Goal: Task Accomplishment & Management: Use online tool/utility

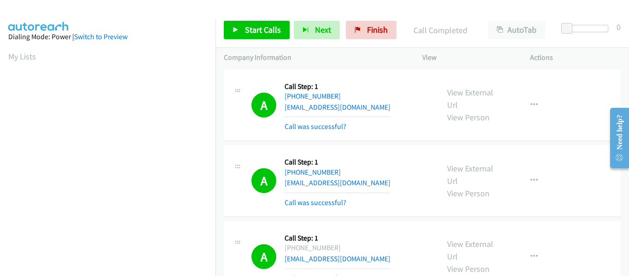
scroll to position [241, 0]
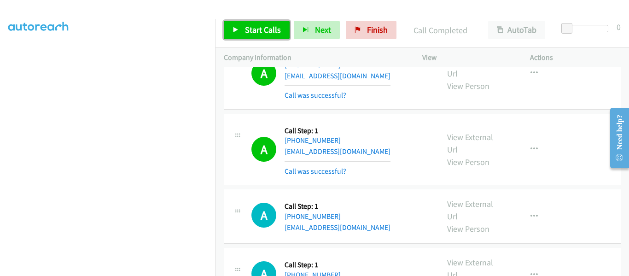
click at [236, 32] on icon at bounding box center [236, 30] width 6 height 6
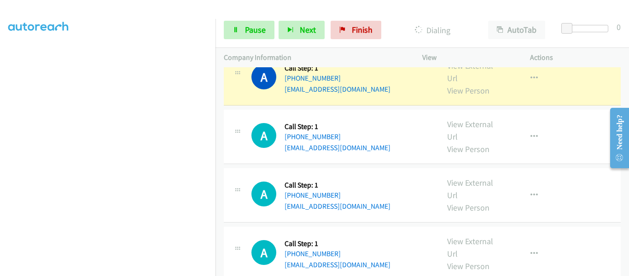
scroll to position [875, 0]
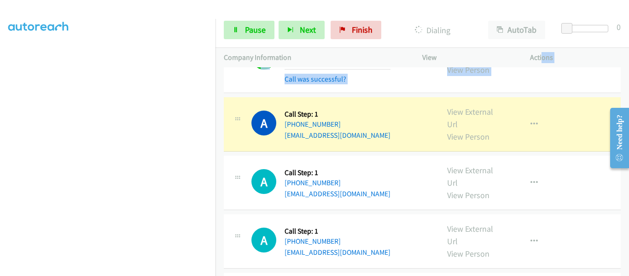
drag, startPoint x: 546, startPoint y: 76, endPoint x: 528, endPoint y: 21, distance: 58.5
click at [539, 0] on div "Start Calls Pause Next Finish Dialing AutoTab AutoTab 0 Company Information Inf…" at bounding box center [314, 0] width 629 height 0
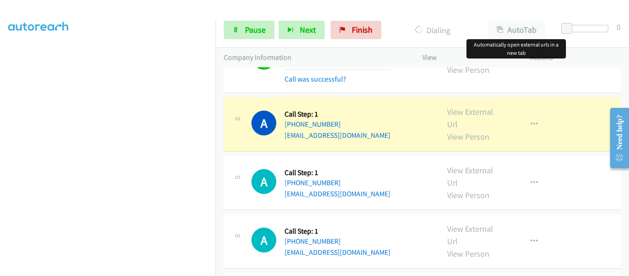
click at [528, 17] on div "Start Calls Pause Next Finish Dialing AutoTab AutoTab 0" at bounding box center [421, 29] width 413 height 35
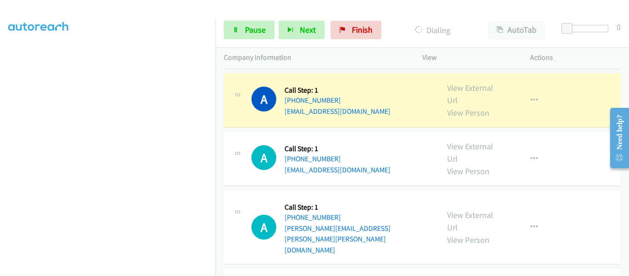
scroll to position [1059, 0]
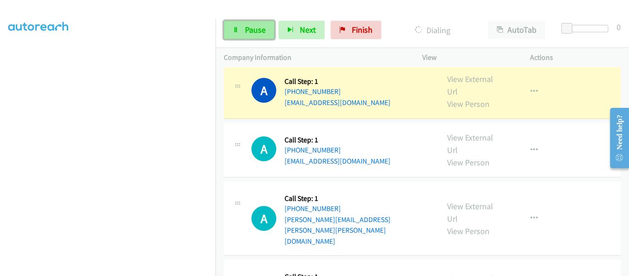
click at [242, 32] on link "Pause" at bounding box center [249, 30] width 51 height 18
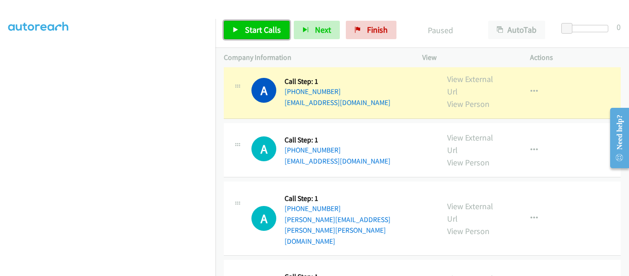
click at [234, 30] on icon at bounding box center [236, 30] width 6 height 6
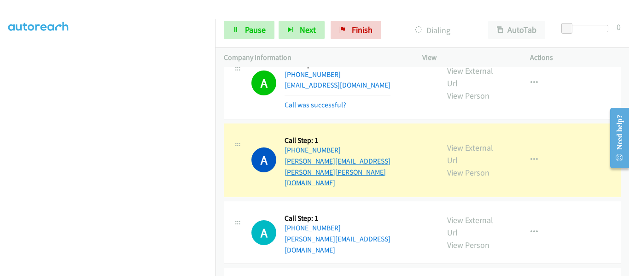
scroll to position [1168, 0]
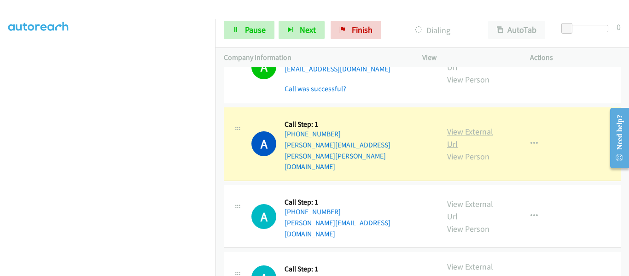
click at [473, 126] on link "View External Url" at bounding box center [470, 137] width 46 height 23
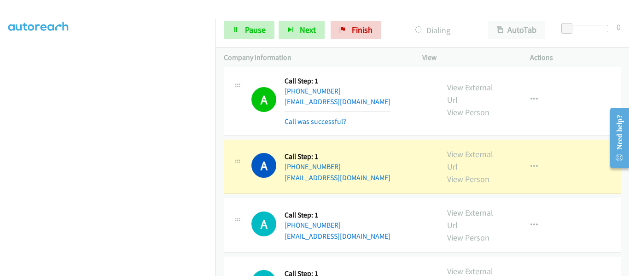
scroll to position [1703, 0]
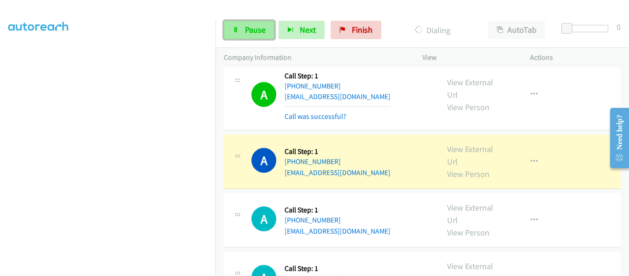
click at [241, 31] on link "Pause" at bounding box center [249, 30] width 51 height 18
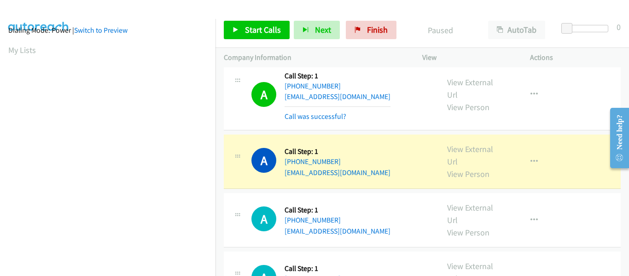
scroll to position [241, 0]
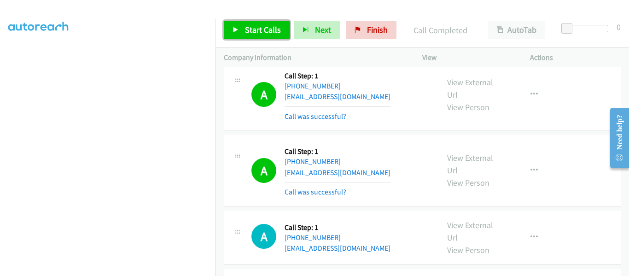
click at [236, 29] on icon at bounding box center [236, 30] width 6 height 6
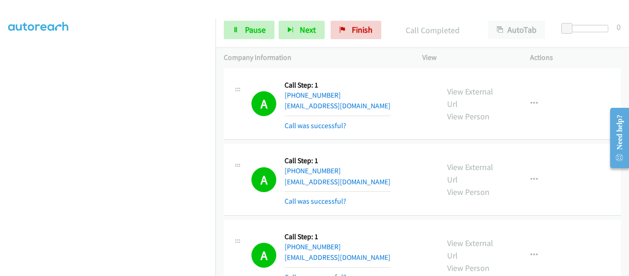
scroll to position [1738, 0]
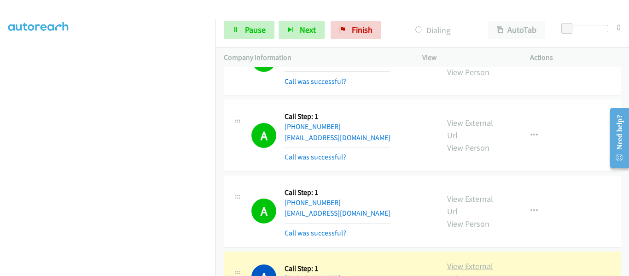
click at [468, 261] on link "View External Url" at bounding box center [470, 272] width 46 height 23
click at [237, 35] on link "Pause" at bounding box center [249, 30] width 51 height 18
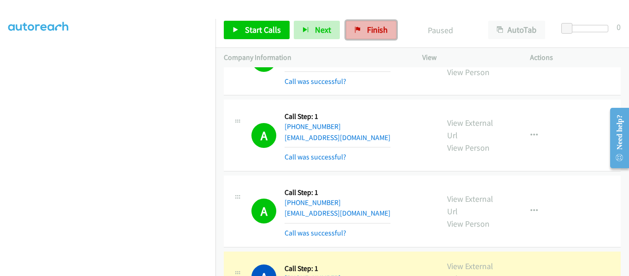
click at [370, 32] on span "Finish" at bounding box center [377, 29] width 21 height 11
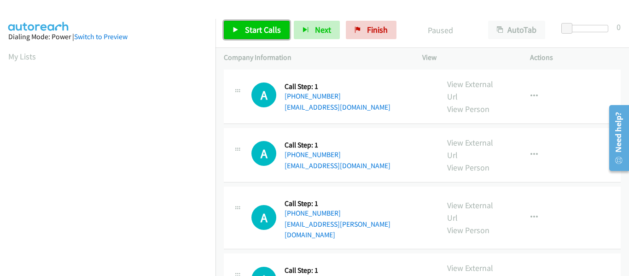
click at [232, 27] on link "Start Calls" at bounding box center [257, 30] width 66 height 18
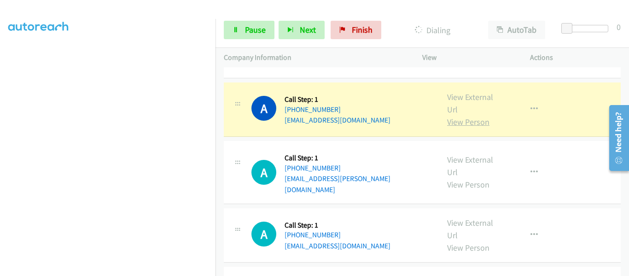
scroll to position [46, 0]
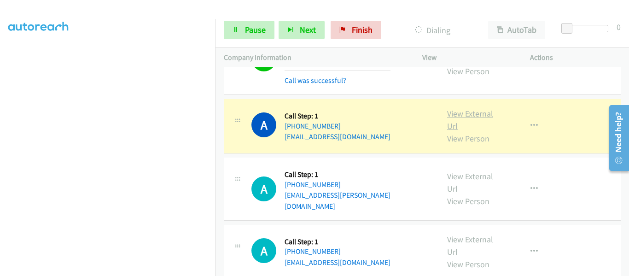
click at [461, 112] on link "View External Url" at bounding box center [470, 119] width 46 height 23
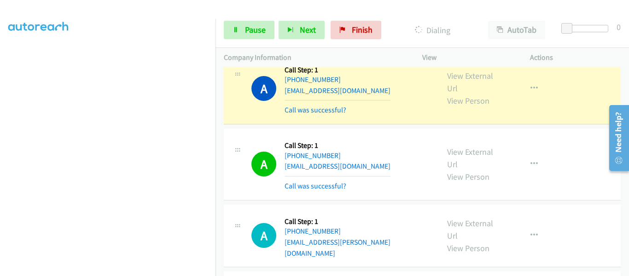
scroll to position [0, 0]
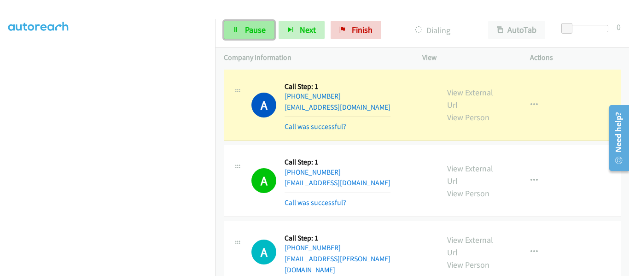
click at [250, 26] on span "Pause" at bounding box center [255, 29] width 21 height 11
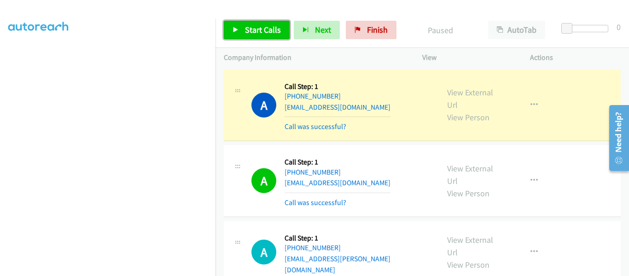
click at [235, 30] on icon at bounding box center [236, 30] width 6 height 6
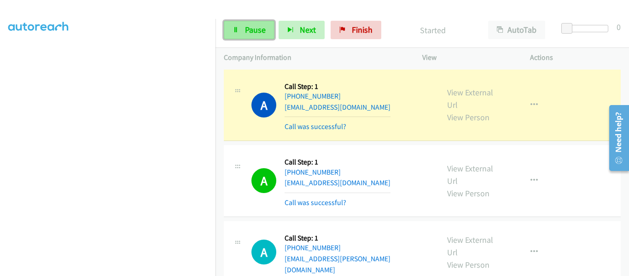
click at [245, 33] on span "Pause" at bounding box center [255, 29] width 21 height 11
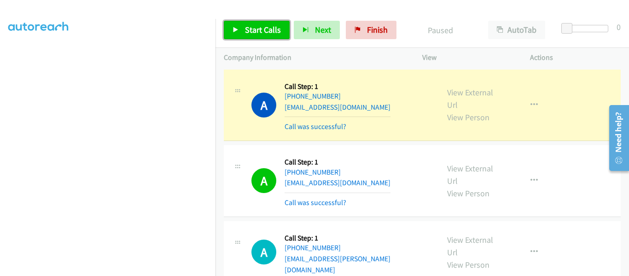
click at [238, 28] on icon at bounding box center [236, 30] width 6 height 6
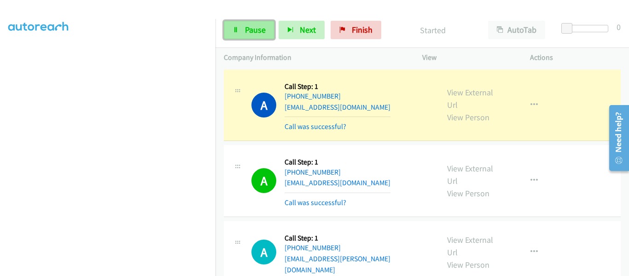
click at [234, 30] on icon at bounding box center [236, 30] width 6 height 6
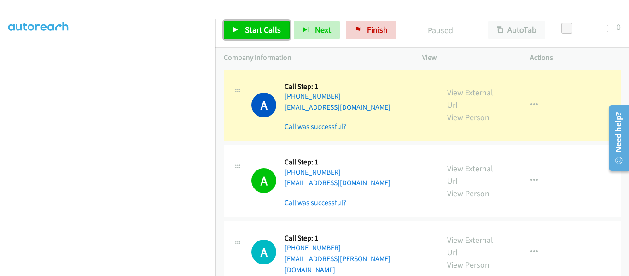
click at [233, 28] on icon at bounding box center [236, 30] width 6 height 6
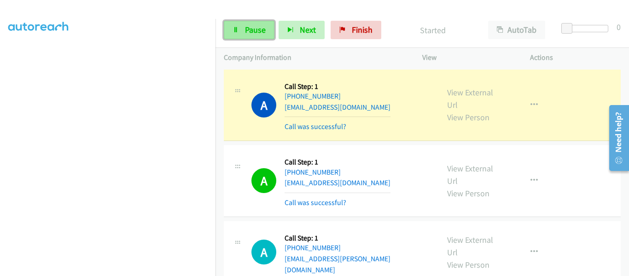
click at [243, 25] on link "Pause" at bounding box center [249, 30] width 51 height 18
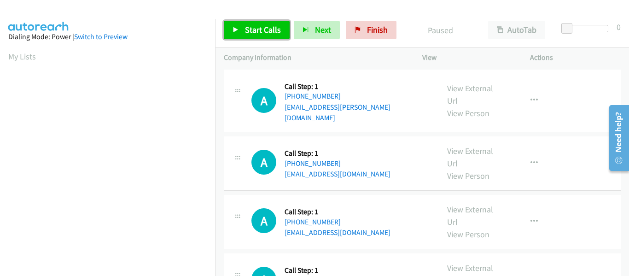
click at [235, 28] on icon at bounding box center [236, 30] width 6 height 6
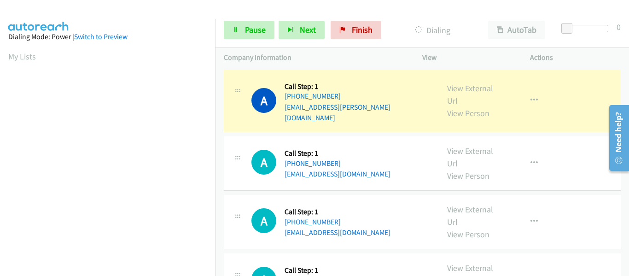
scroll to position [241, 0]
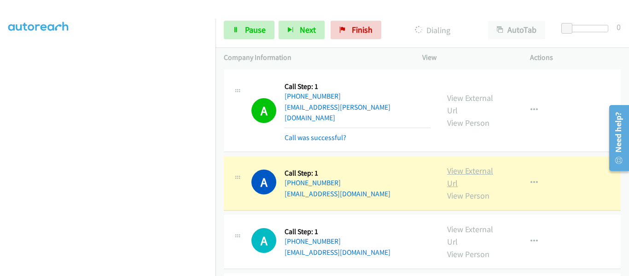
click at [467, 165] on link "View External Url" at bounding box center [470, 176] width 46 height 23
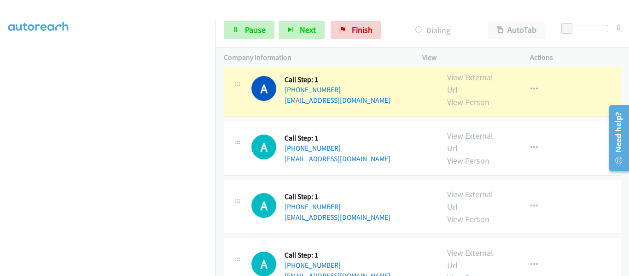
scroll to position [230, 0]
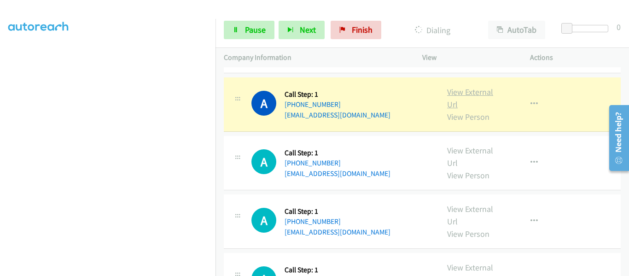
click at [475, 87] on link "View External Url" at bounding box center [470, 98] width 46 height 23
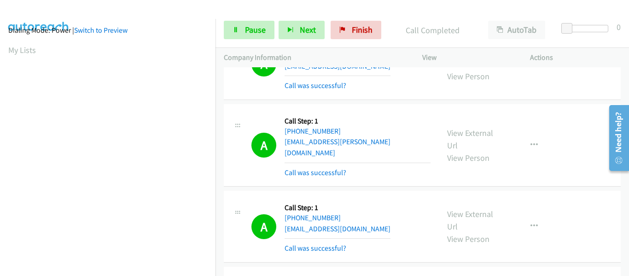
scroll to position [241, 0]
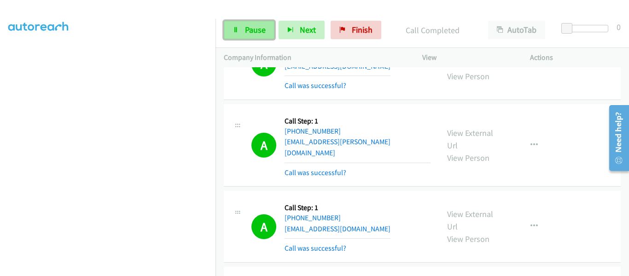
click at [236, 29] on icon at bounding box center [236, 30] width 6 height 6
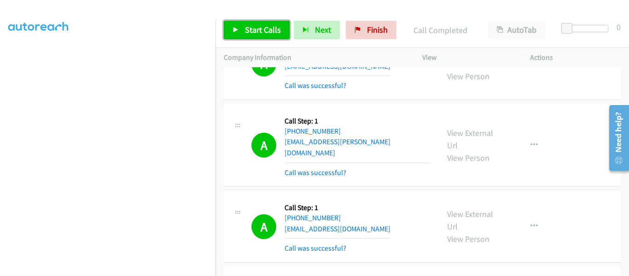
click at [233, 33] on icon at bounding box center [236, 30] width 6 height 6
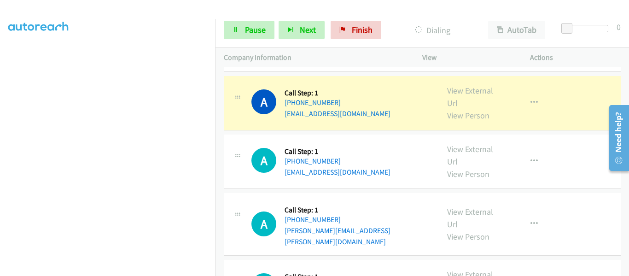
scroll to position [1054, 0]
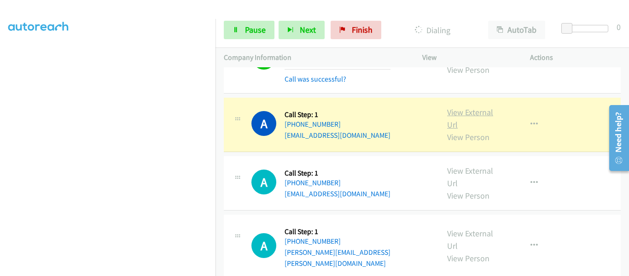
click at [466, 107] on link "View External Url" at bounding box center [470, 118] width 46 height 23
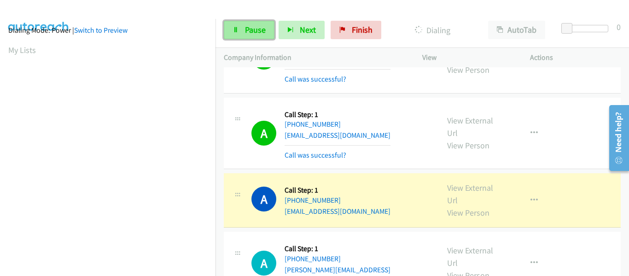
click at [238, 29] on icon at bounding box center [236, 30] width 6 height 6
